Goal: Check status: Check status

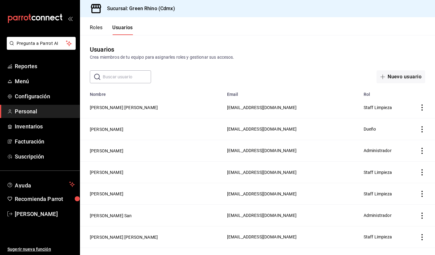
scroll to position [1008, 0]
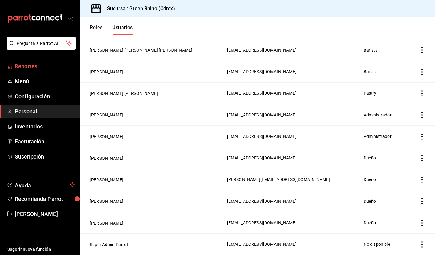
click at [31, 66] on span "Reportes" at bounding box center [45, 66] width 60 height 8
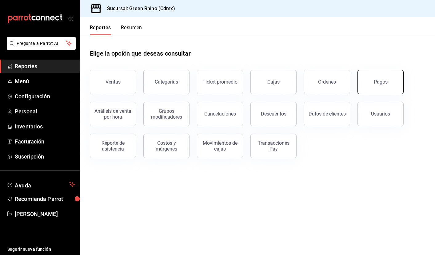
click at [384, 79] on div "Pagos" at bounding box center [380, 82] width 14 height 6
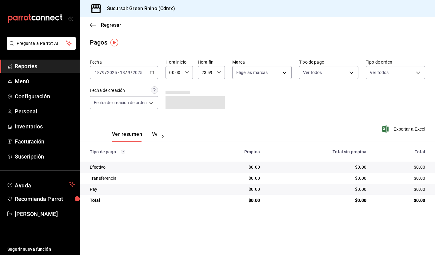
click at [152, 72] on \(Stroke\) "button" at bounding box center [151, 72] width 3 height 0
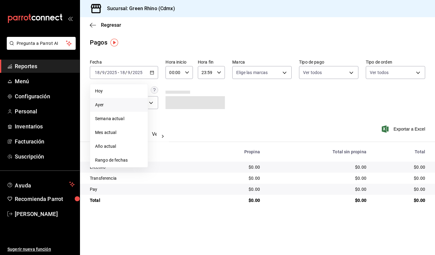
click at [116, 106] on span "Ayer" at bounding box center [119, 105] width 48 height 6
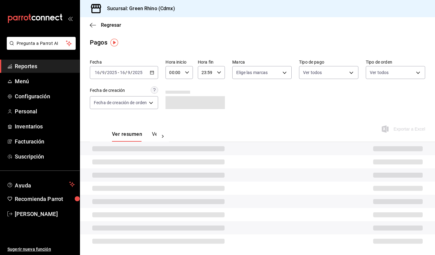
click at [153, 73] on icon "button" at bounding box center [152, 72] width 4 height 4
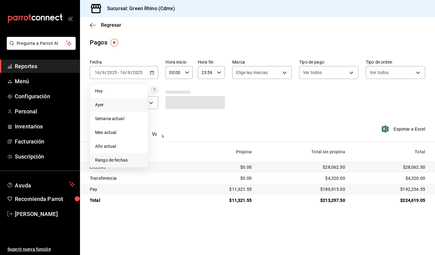
click at [114, 160] on span "Rango de fechas" at bounding box center [119, 160] width 48 height 6
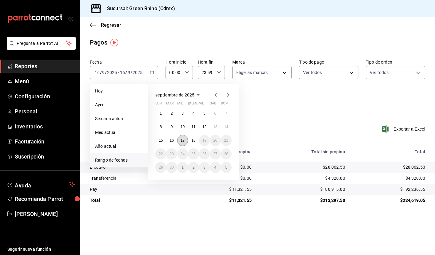
click at [183, 140] on abbr "17" at bounding box center [182, 140] width 4 height 4
